Goal: Find specific page/section: Find specific page/section

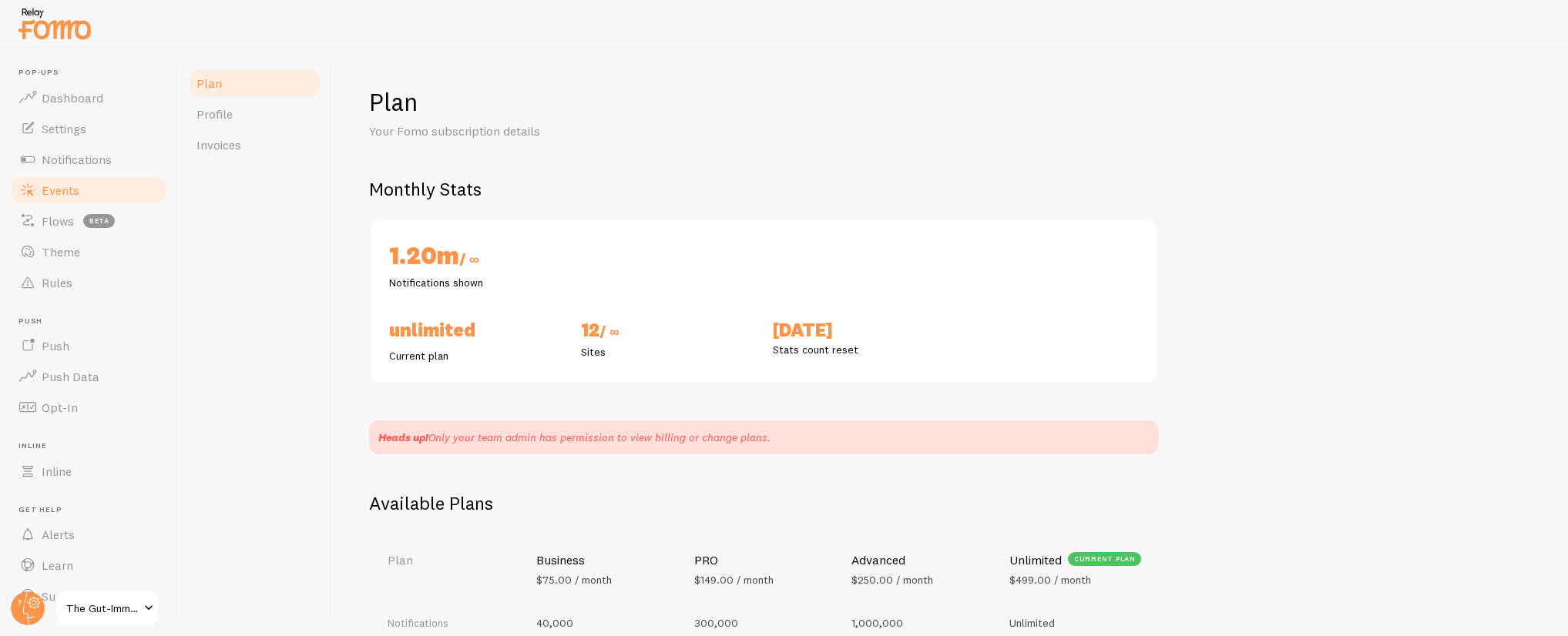
click at [66, 187] on span "Events" at bounding box center [59, 191] width 37 height 15
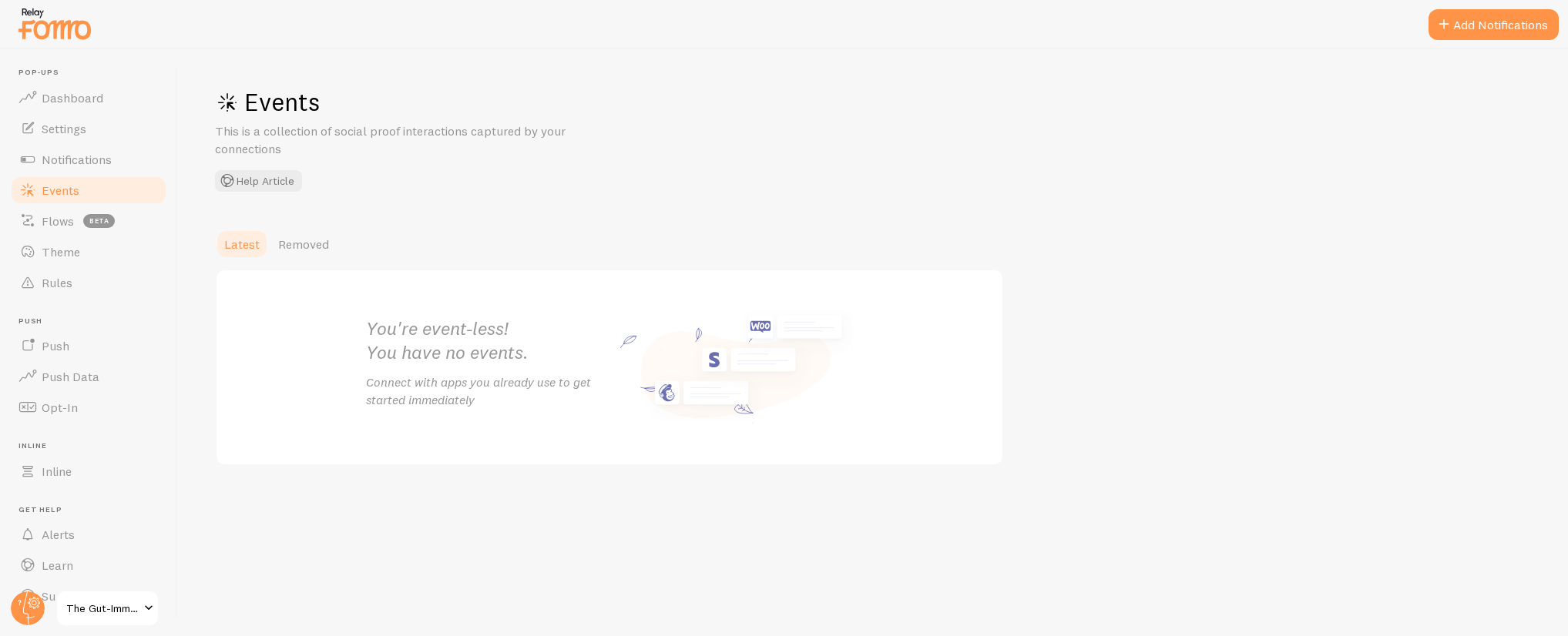
click at [101, 592] on span "The Gut-Immune Solution" at bounding box center [103, 608] width 73 height 18
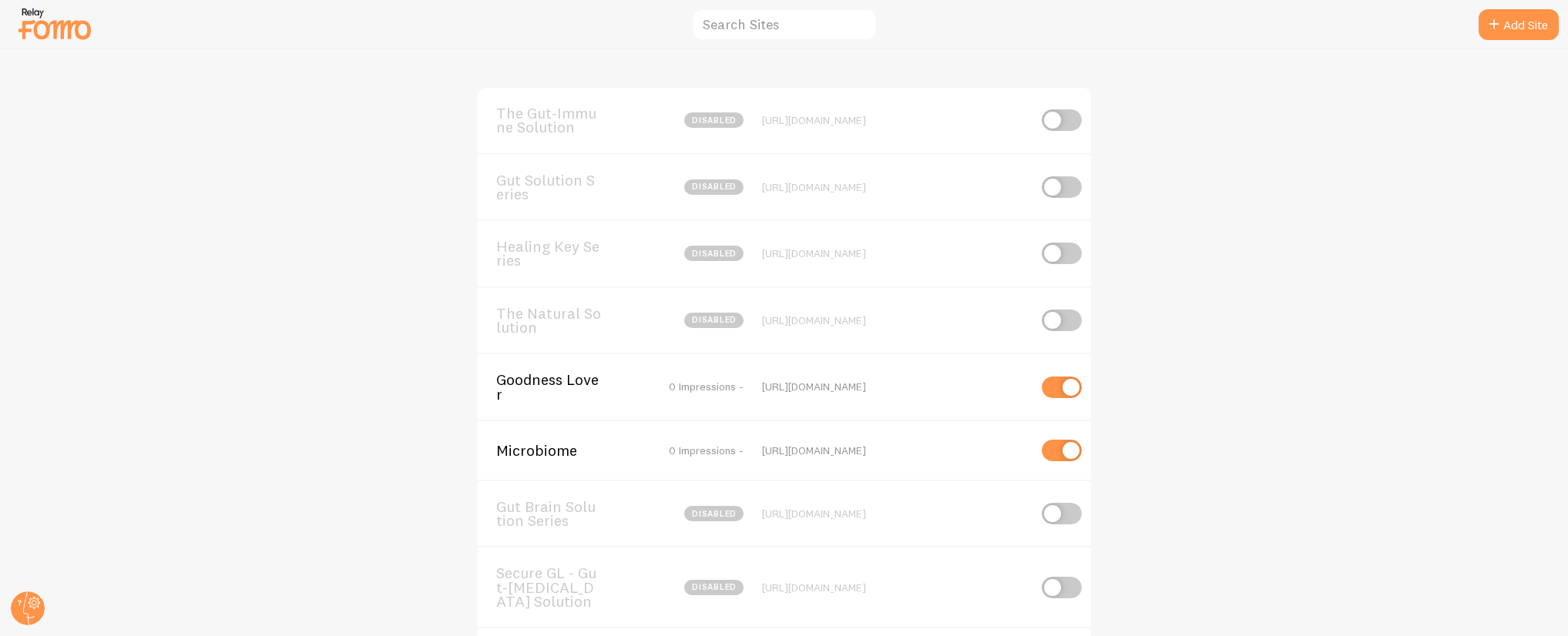
click at [559, 454] on span "Microbiome" at bounding box center [558, 450] width 124 height 13
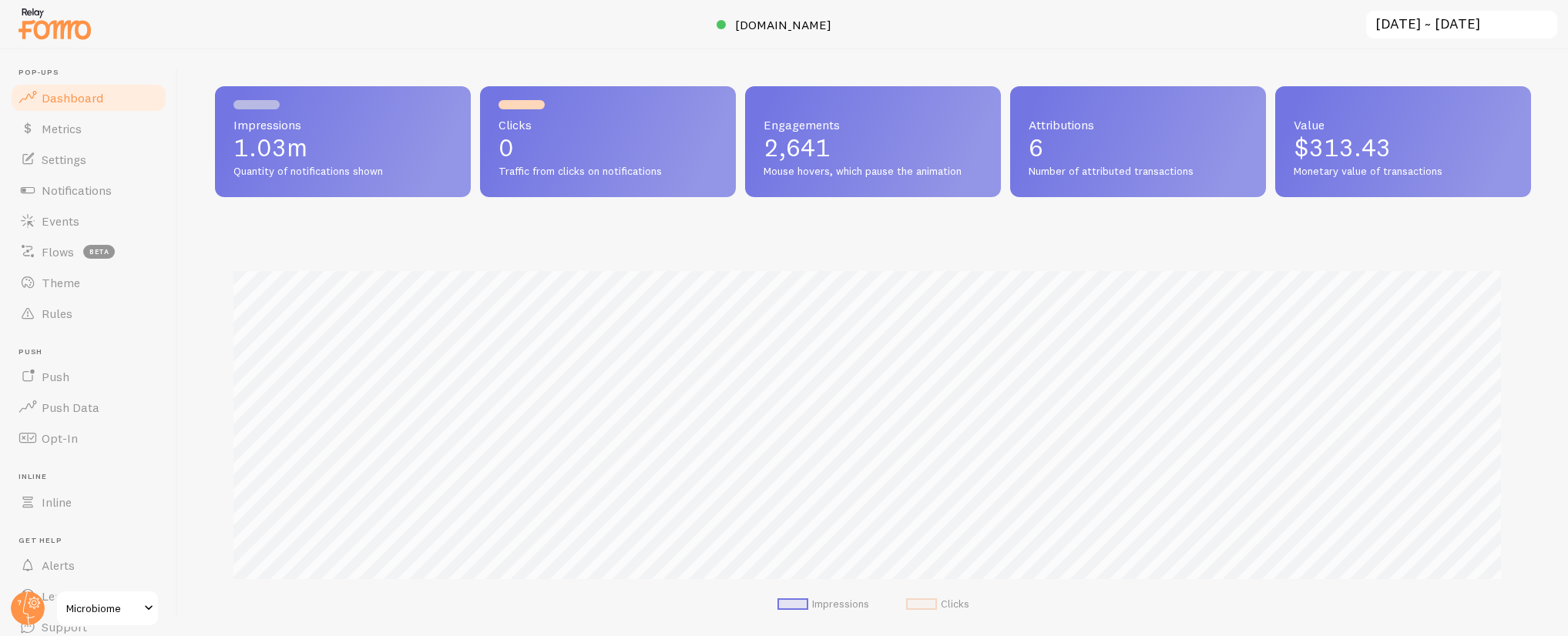
scroll to position [404, 1304]
click at [58, 224] on span "Events" at bounding box center [59, 221] width 37 height 15
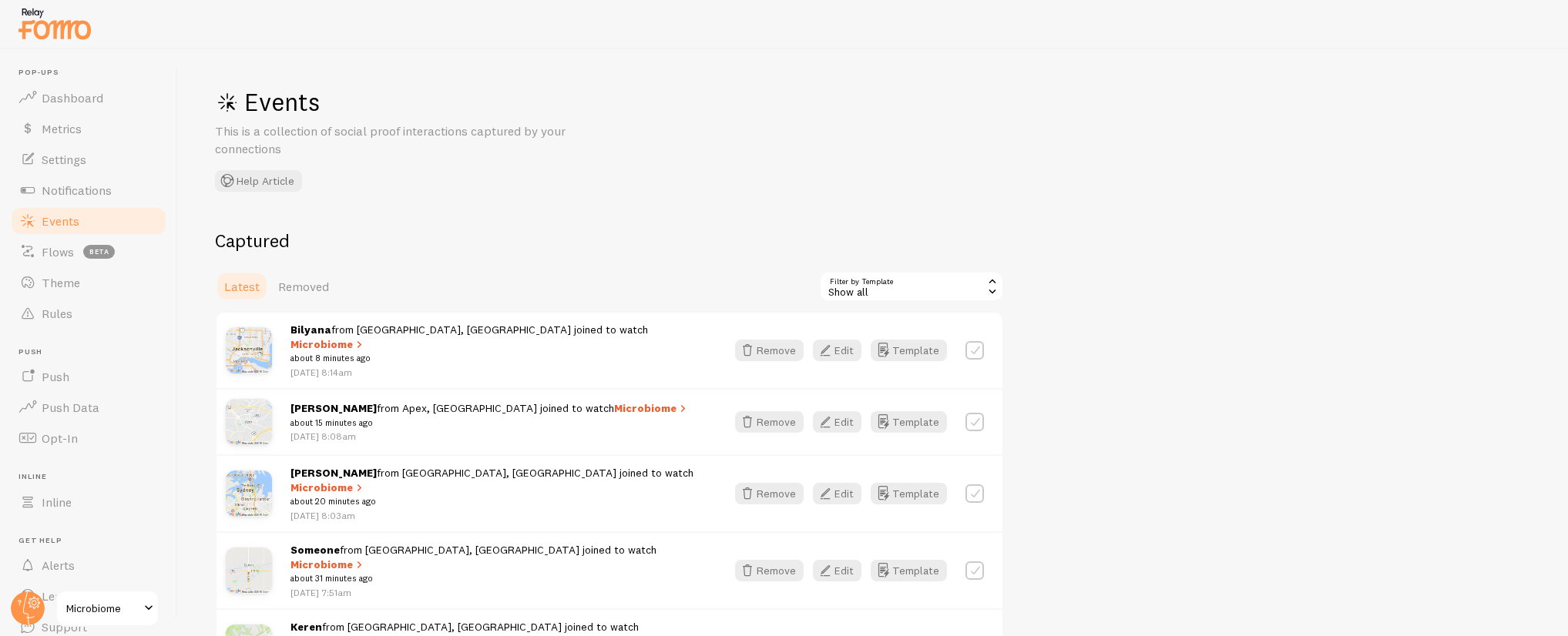
click at [865, 287] on div "Show all" at bounding box center [911, 286] width 185 height 31
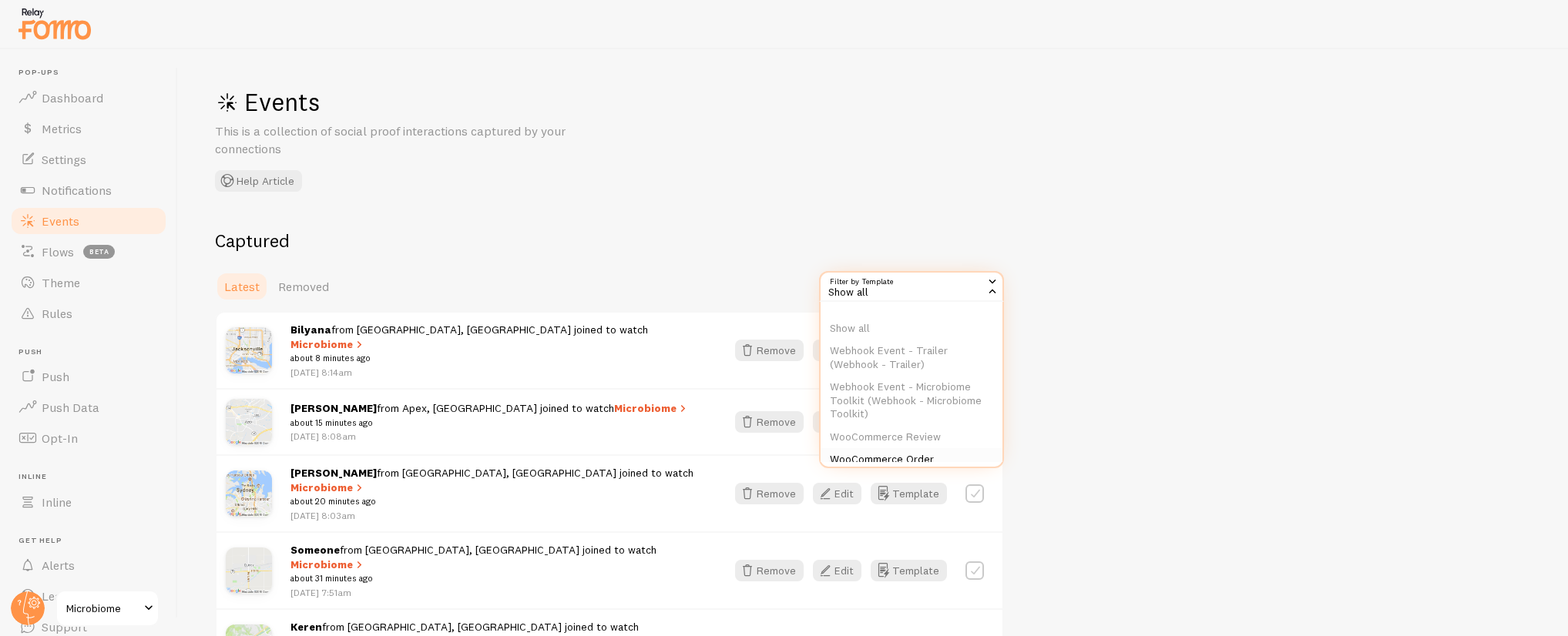
click at [895, 454] on li "WooCommerce Order" at bounding box center [911, 460] width 182 height 23
